Goal: Navigation & Orientation: Find specific page/section

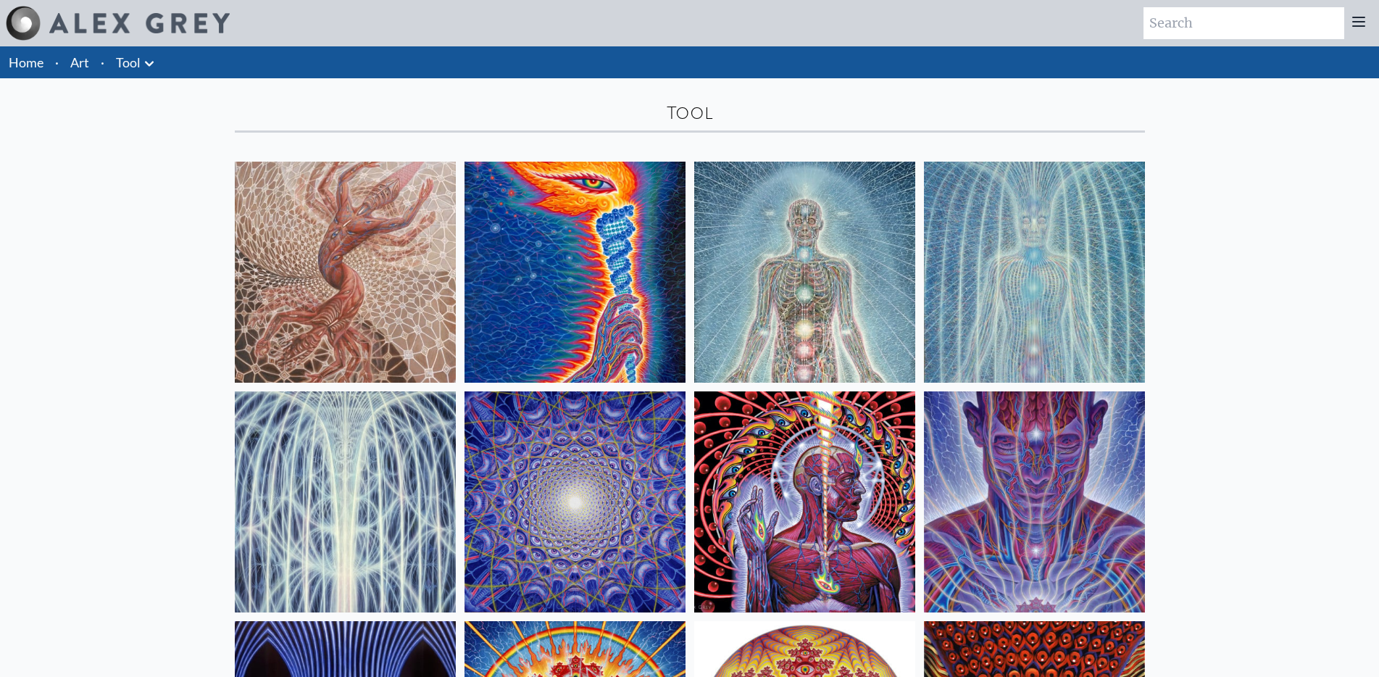
click at [75, 70] on link "Art" at bounding box center [79, 62] width 19 height 20
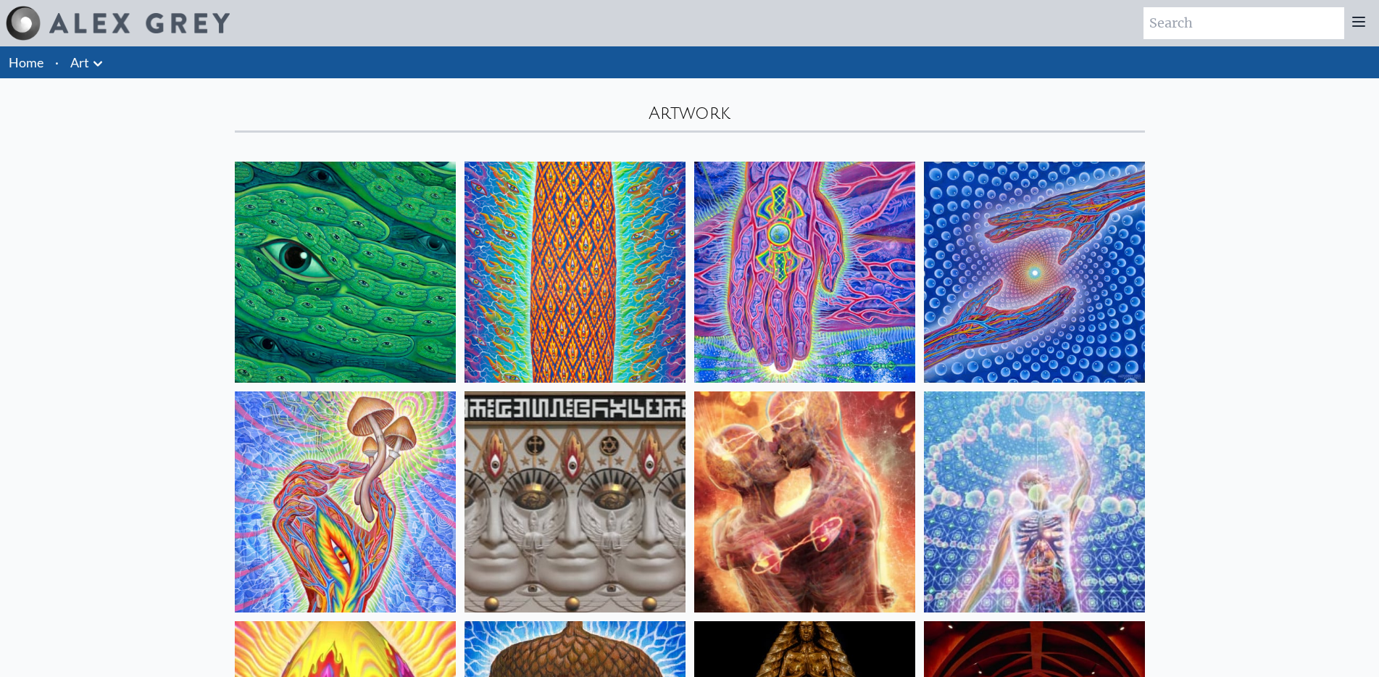
scroll to position [290, 0]
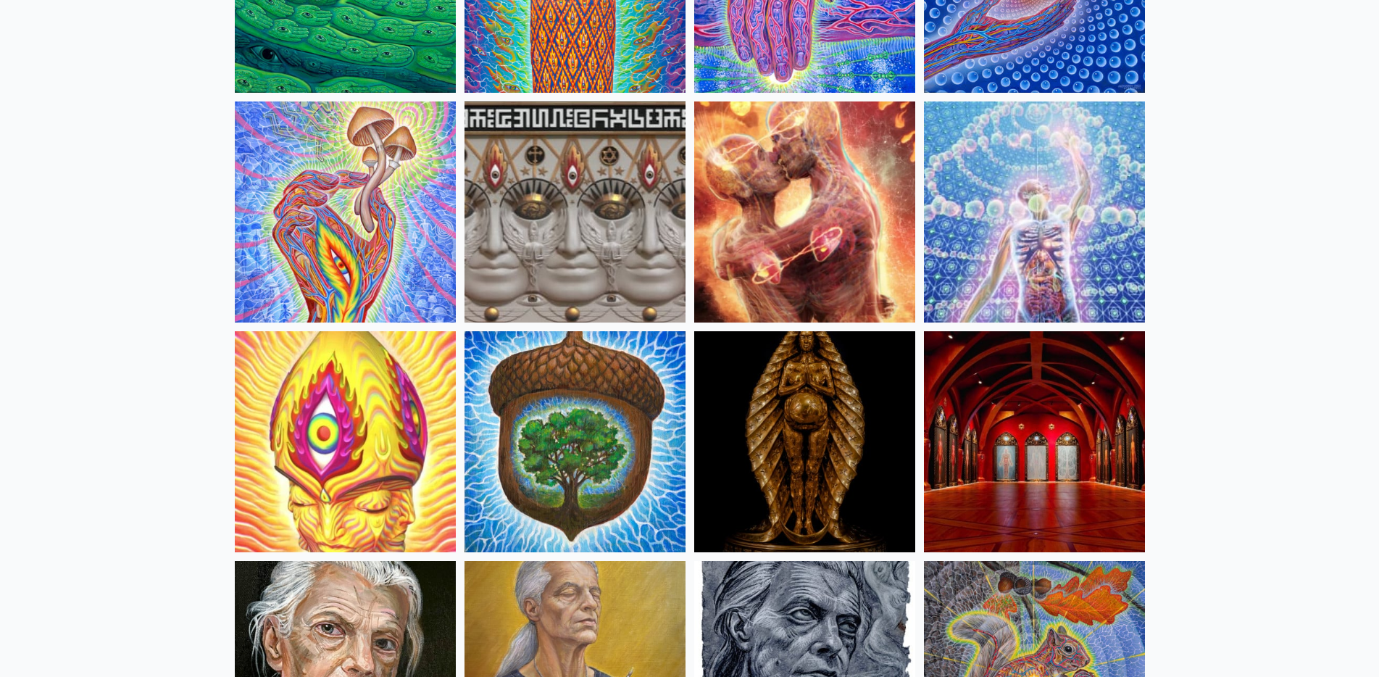
click at [342, 240] on img at bounding box center [345, 211] width 221 height 221
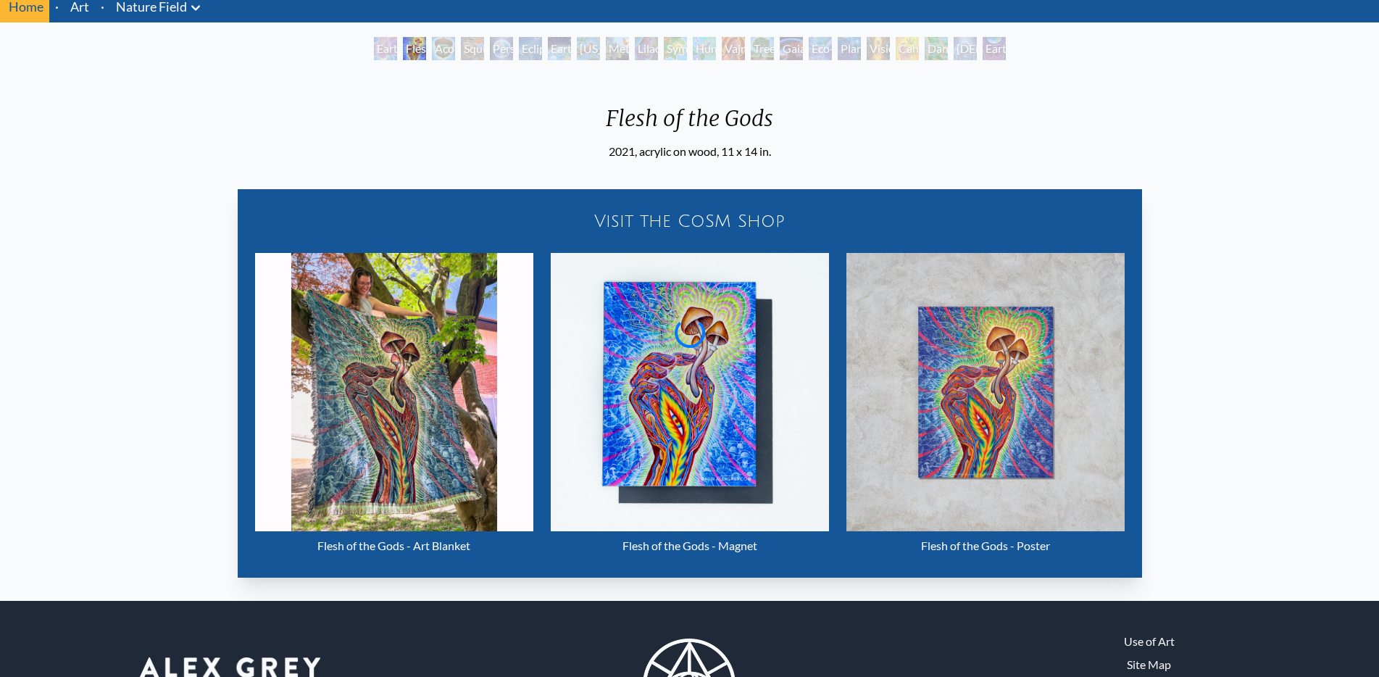
scroll to position [72, 0]
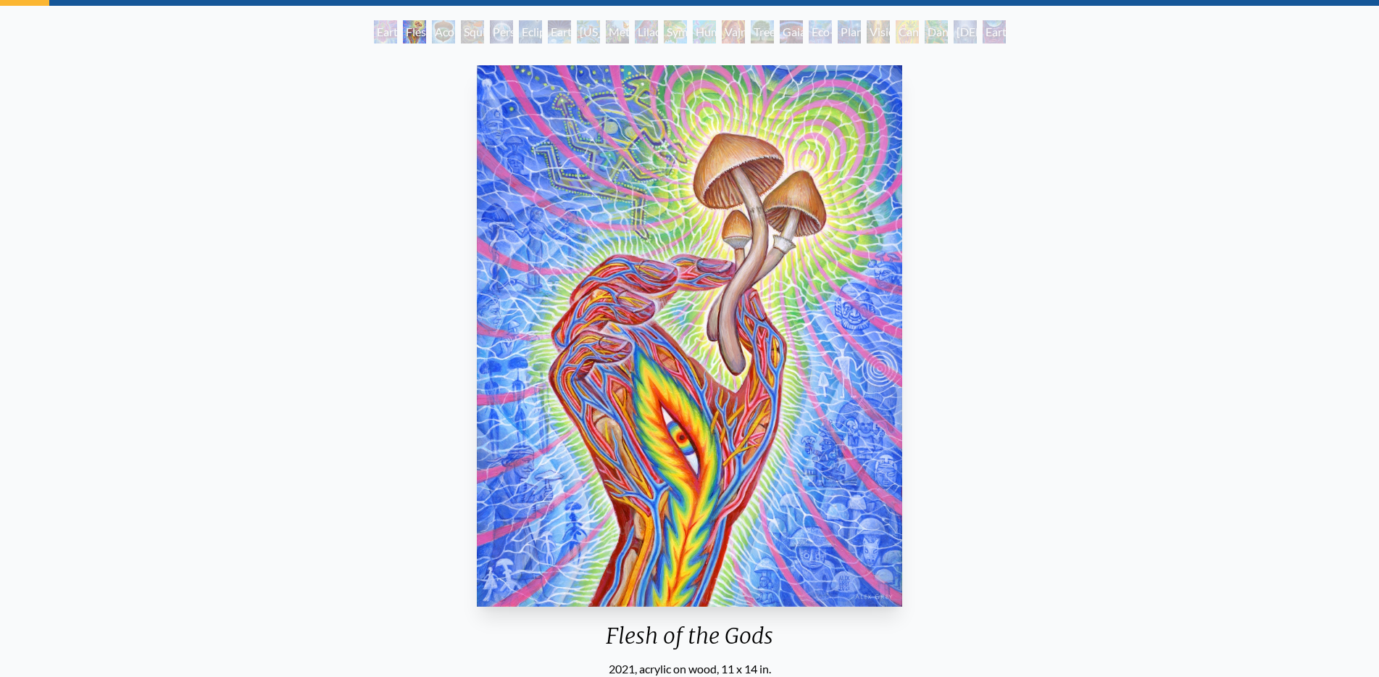
click at [426, 29] on div "Flesh of the Gods" at bounding box center [414, 31] width 23 height 23
click at [560, 29] on div "Earth Energies" at bounding box center [559, 31] width 23 height 23
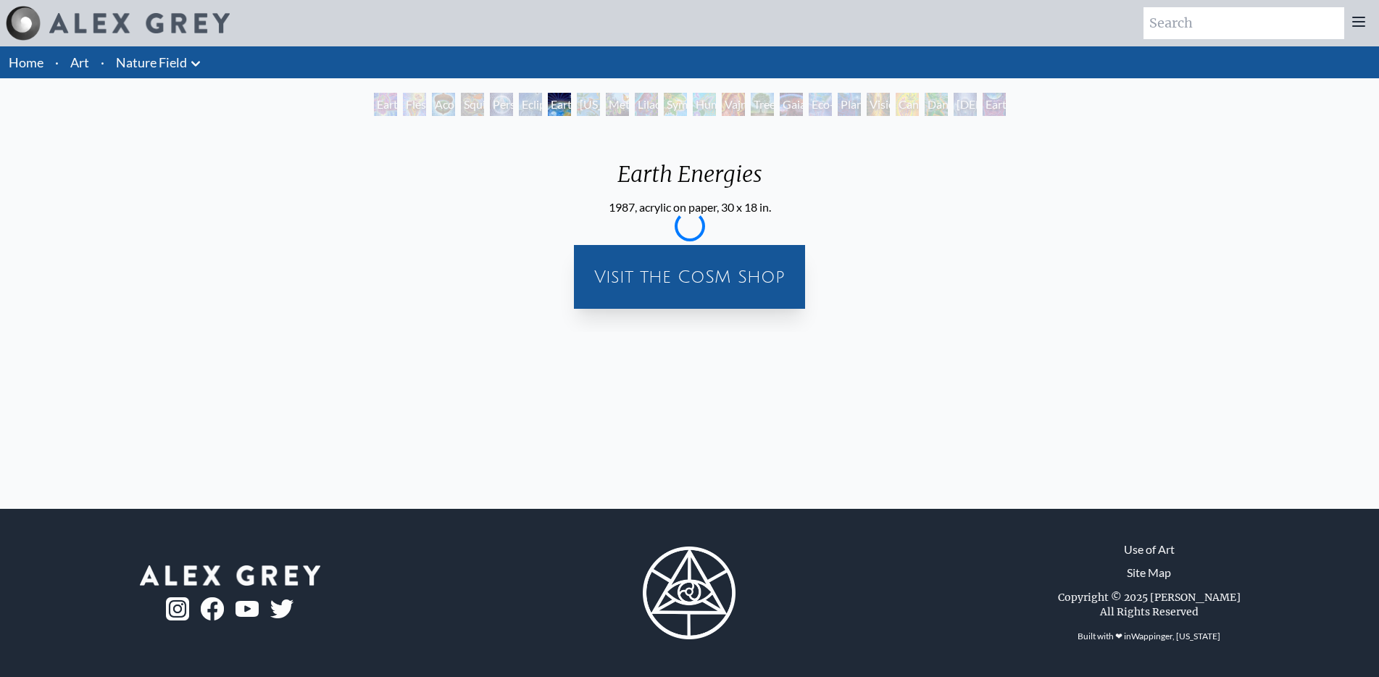
scroll to position [0, 0]
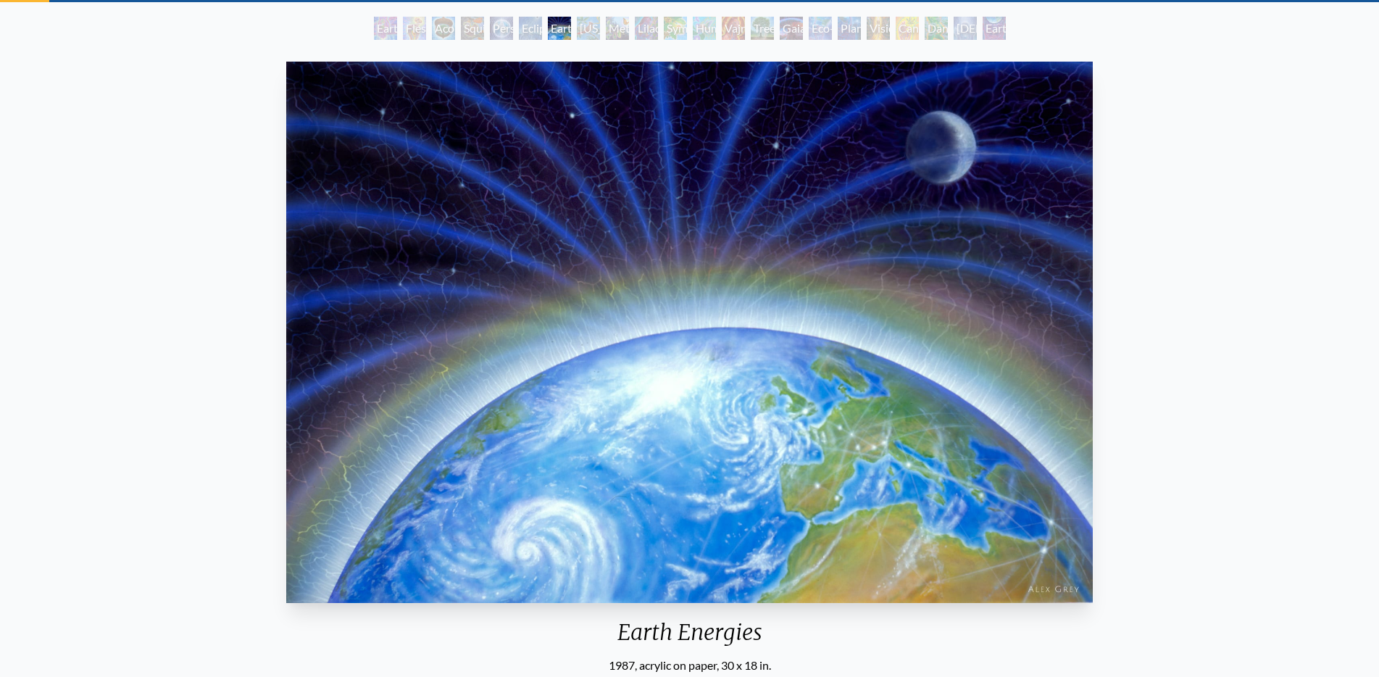
scroll to position [72, 0]
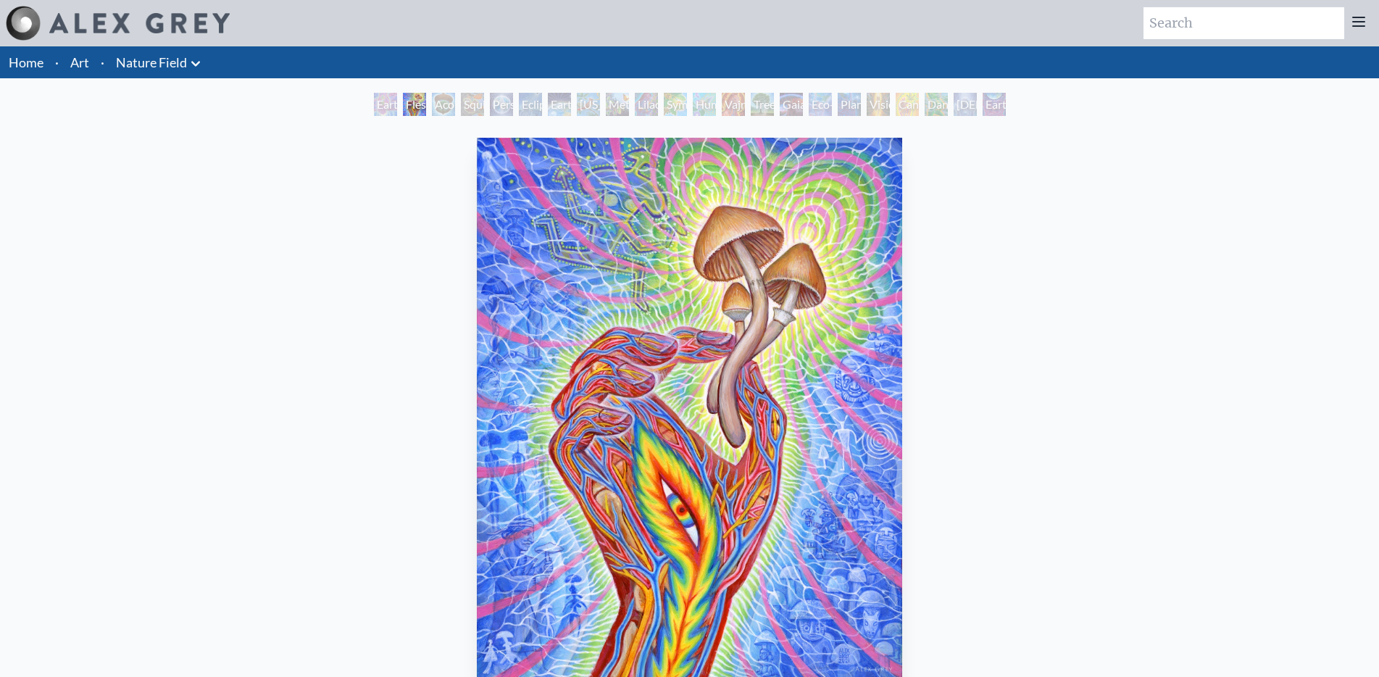
click at [23, 64] on link "Home" at bounding box center [26, 62] width 35 height 16
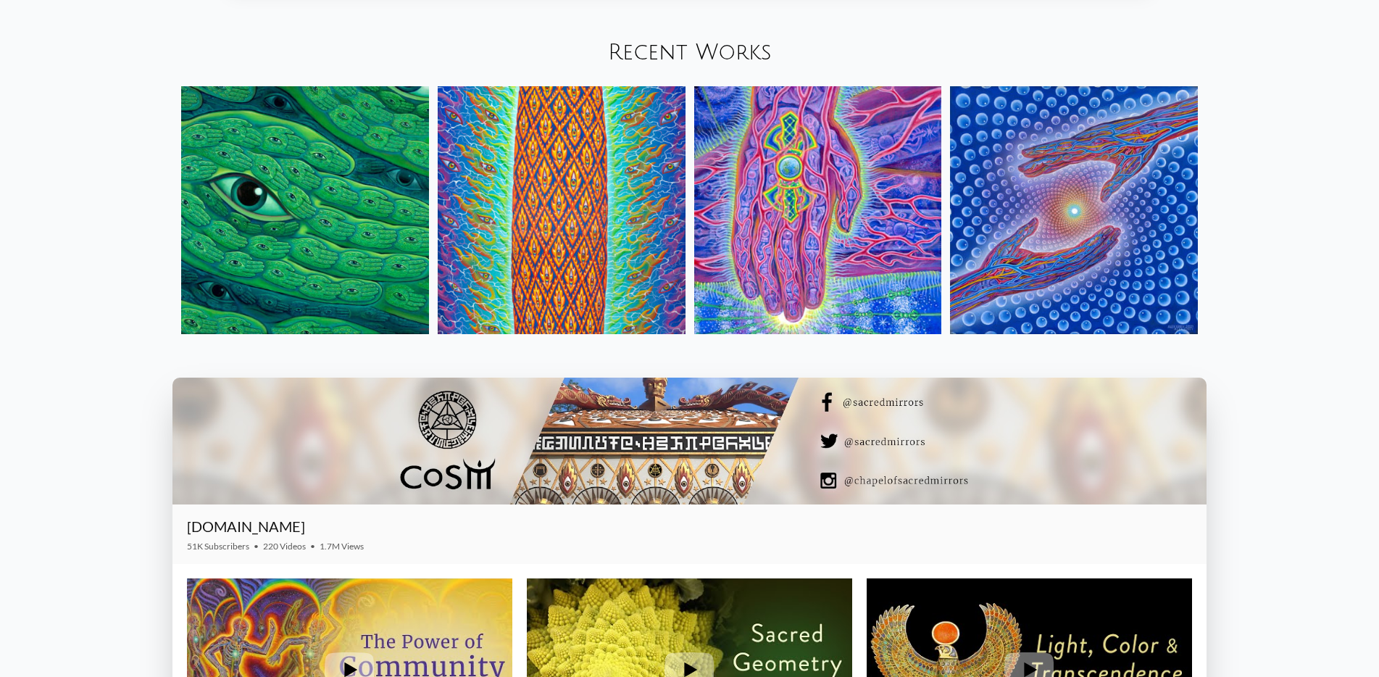
scroll to position [2029, 0]
